Goal: Task Accomplishment & Management: Manage account settings

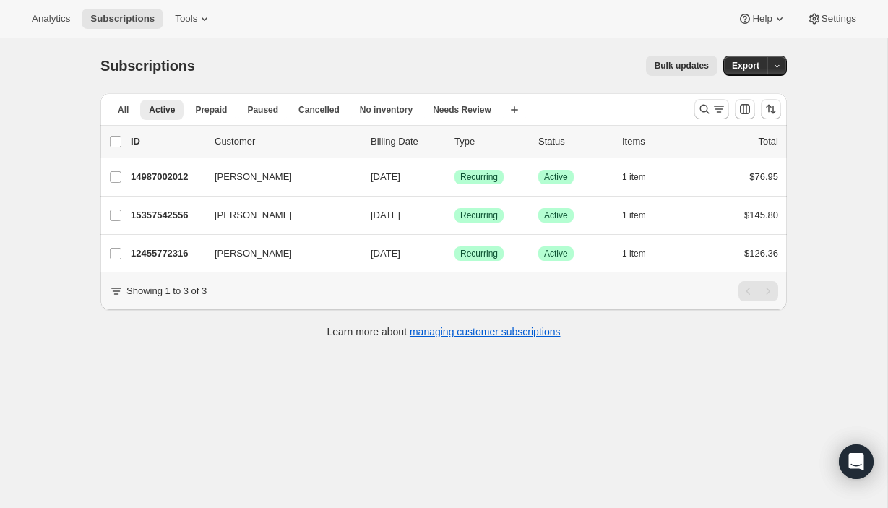
click at [567, 40] on div "Subscriptions. This page is ready Subscriptions Bulk updates More actions Bulk …" at bounding box center [443, 65] width 687 height 55
click at [709, 108] on icon "Search and filter results" at bounding box center [704, 109] width 14 height 14
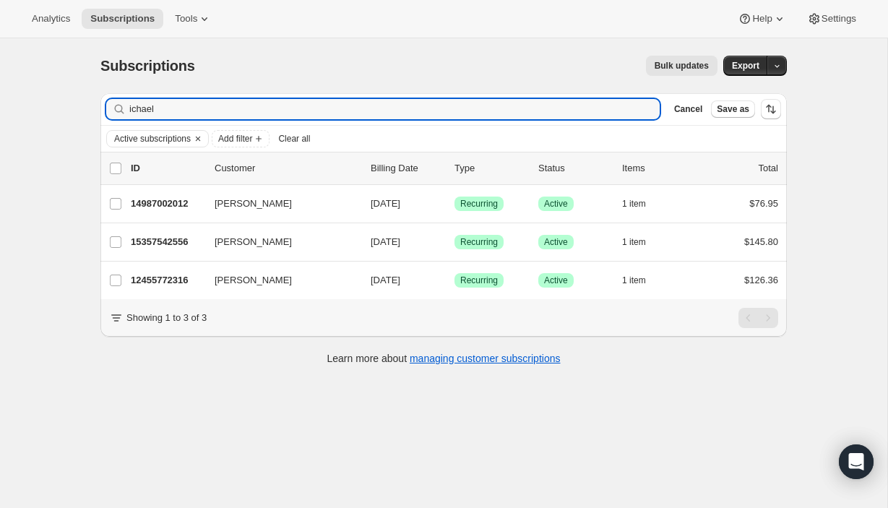
click at [642, 106] on div "ichael Clear" at bounding box center [383, 109] width 554 height 20
drag, startPoint x: 680, startPoint y: 108, endPoint x: 641, endPoint y: 110, distance: 39.1
click at [641, 110] on div "ichael Clear" at bounding box center [383, 109] width 554 height 20
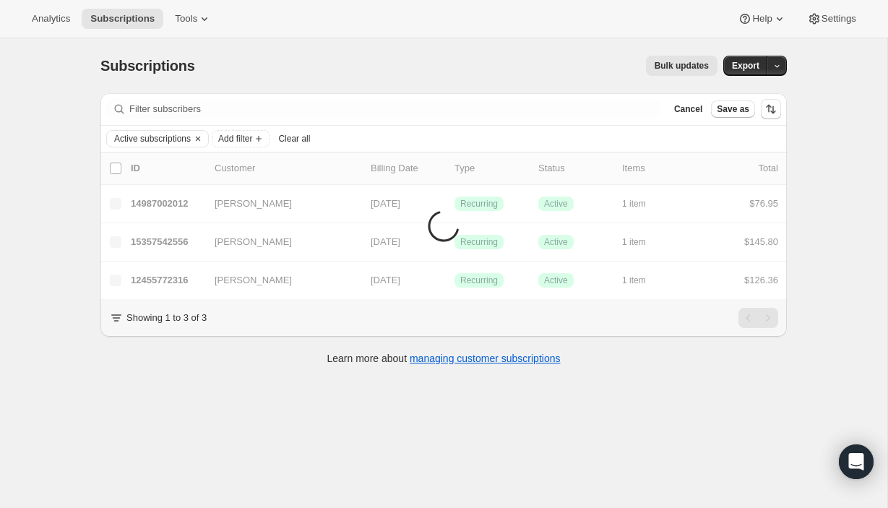
click at [48, 311] on div "Subscriptions. This page is ready Subscriptions Bulk updates More actions Bulk …" at bounding box center [443, 292] width 887 height 508
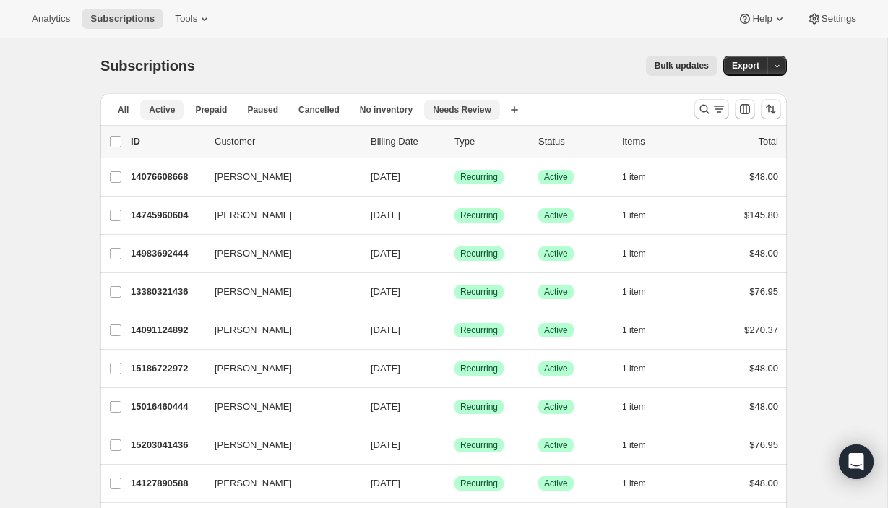
click at [481, 111] on span "Needs Review" at bounding box center [462, 110] width 59 height 12
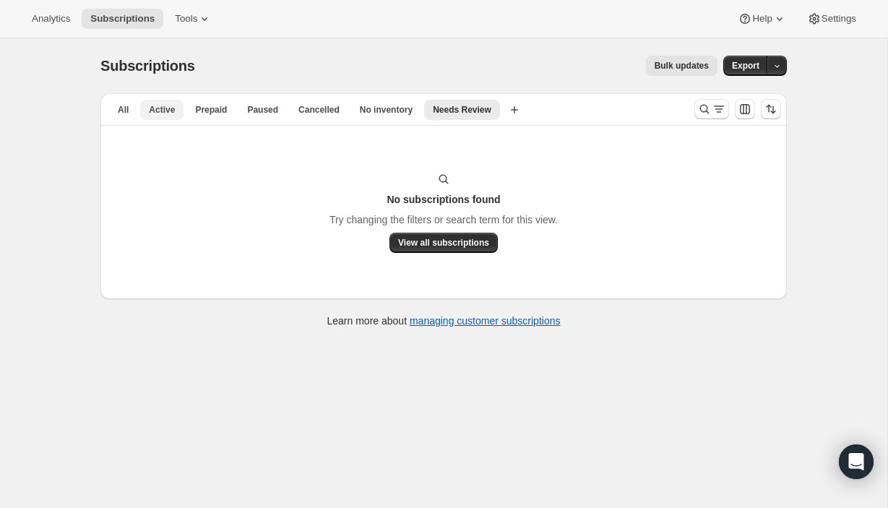
click at [167, 113] on span "Active" at bounding box center [162, 110] width 26 height 12
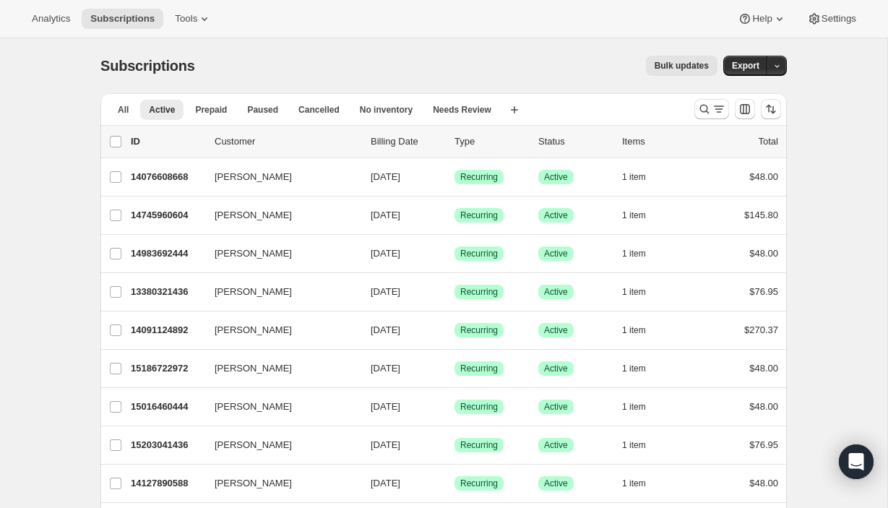
click at [161, 108] on span "Active" at bounding box center [162, 110] width 26 height 12
drag, startPoint x: 231, startPoint y: 200, endPoint x: 129, endPoint y: 108, distance: 137.7
click at [129, 108] on span "All" at bounding box center [123, 110] width 11 height 12
drag, startPoint x: 129, startPoint y: 108, endPoint x: 161, endPoint y: 109, distance: 32.5
click at [161, 109] on span "Active" at bounding box center [162, 110] width 26 height 12
